Goal: Information Seeking & Learning: Check status

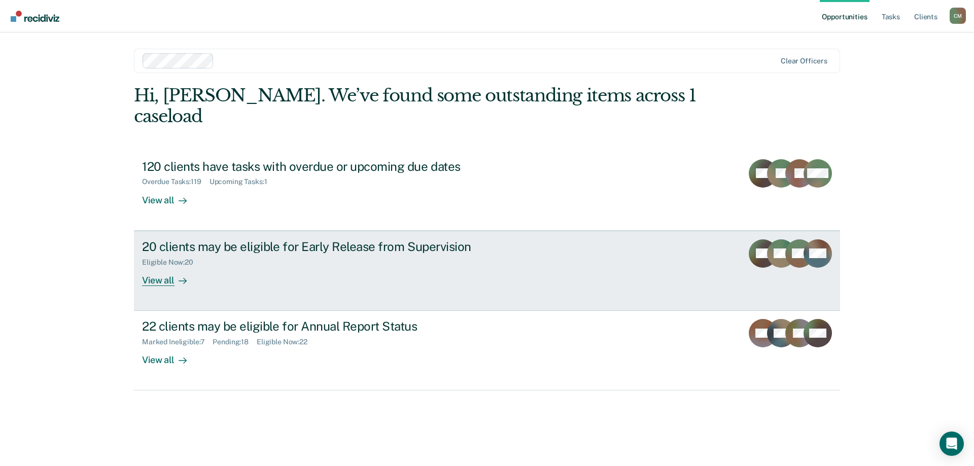
click at [334, 239] on div "20 clients may be eligible for Early Release from Supervision" at bounding box center [320, 246] width 356 height 15
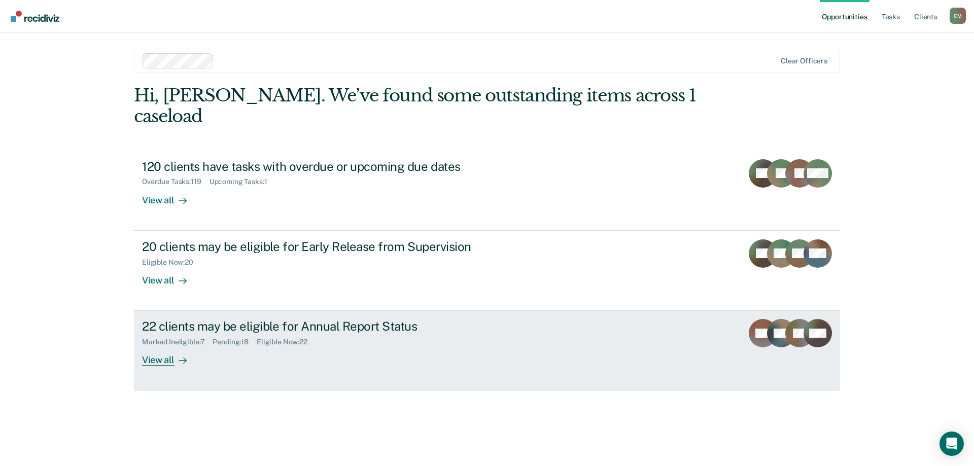
click at [359, 334] on div "Marked Ineligible : 7 Pending : 18 Eligible Now : 22" at bounding box center [320, 340] width 356 height 13
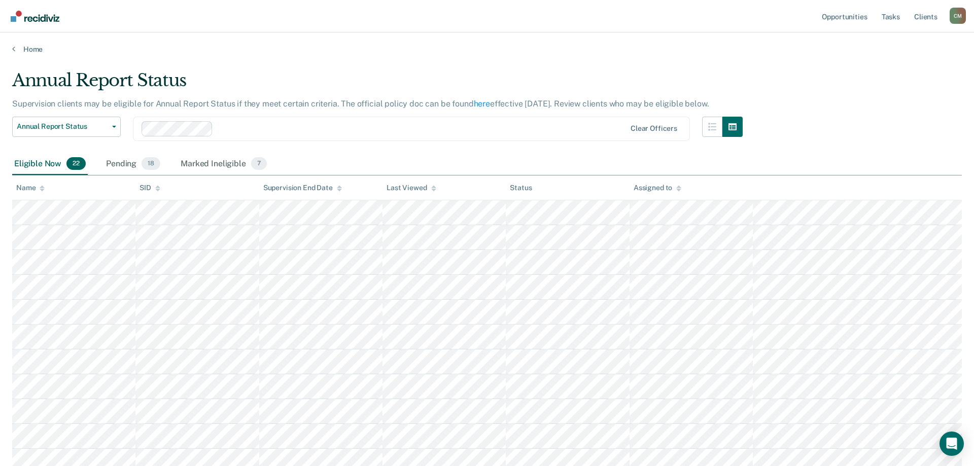
click at [37, 188] on div "Name" at bounding box center [30, 188] width 28 height 9
click at [43, 189] on icon at bounding box center [42, 188] width 5 height 7
click at [41, 185] on div at bounding box center [42, 188] width 5 height 9
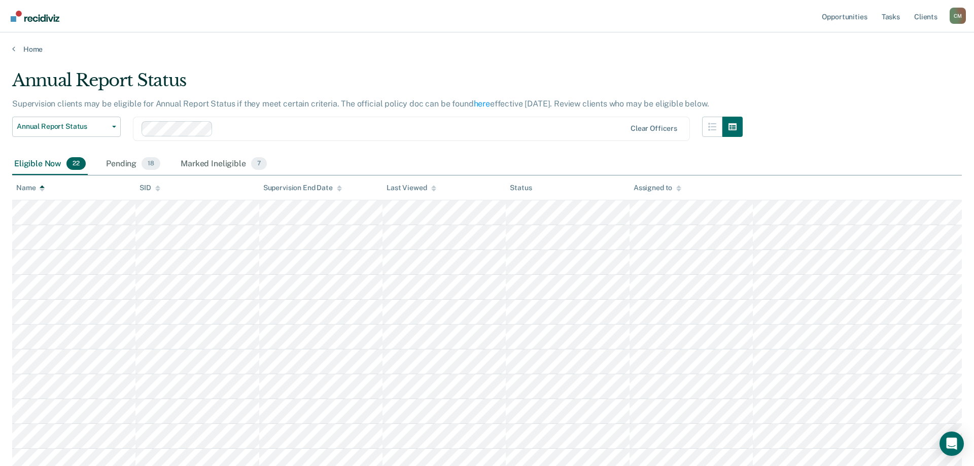
click at [41, 186] on icon at bounding box center [42, 188] width 5 height 7
click at [41, 188] on icon at bounding box center [42, 186] width 5 height 3
